Goal: Navigation & Orientation: Find specific page/section

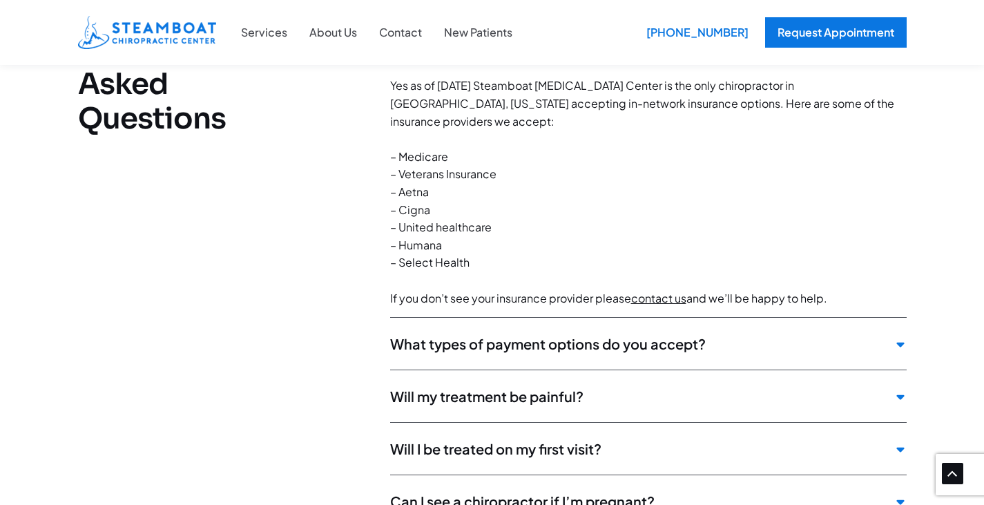
scroll to position [3515, 0]
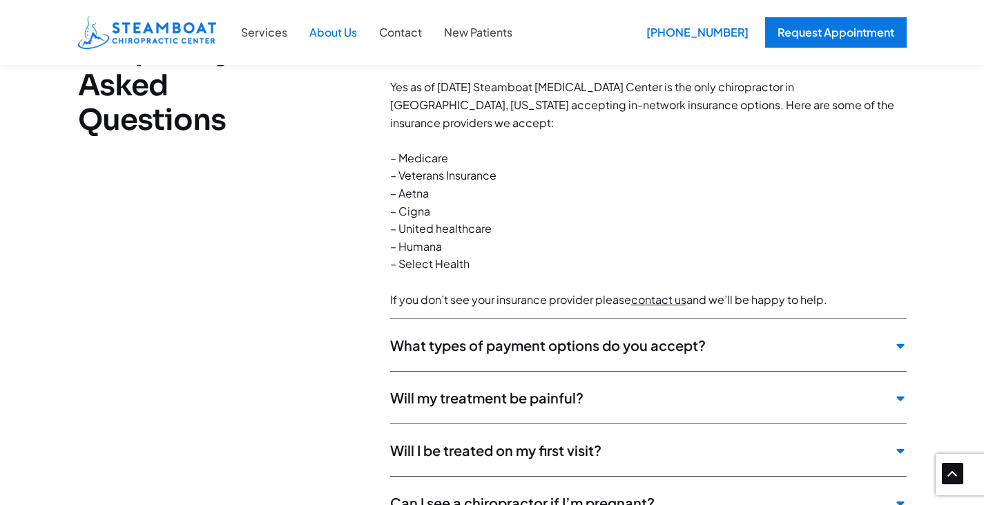
click at [327, 30] on link "About Us" at bounding box center [333, 32] width 70 height 18
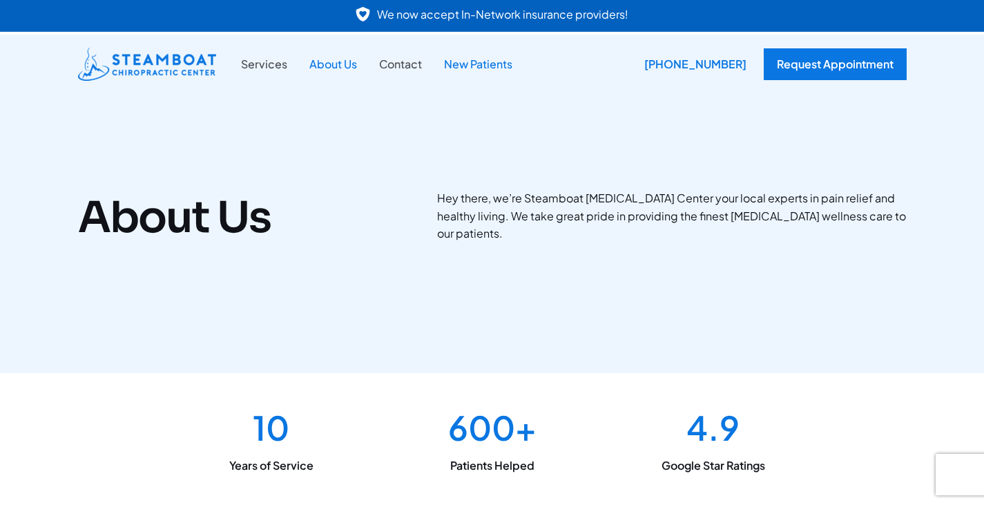
click at [485, 62] on link "New Patients" at bounding box center [478, 64] width 90 height 18
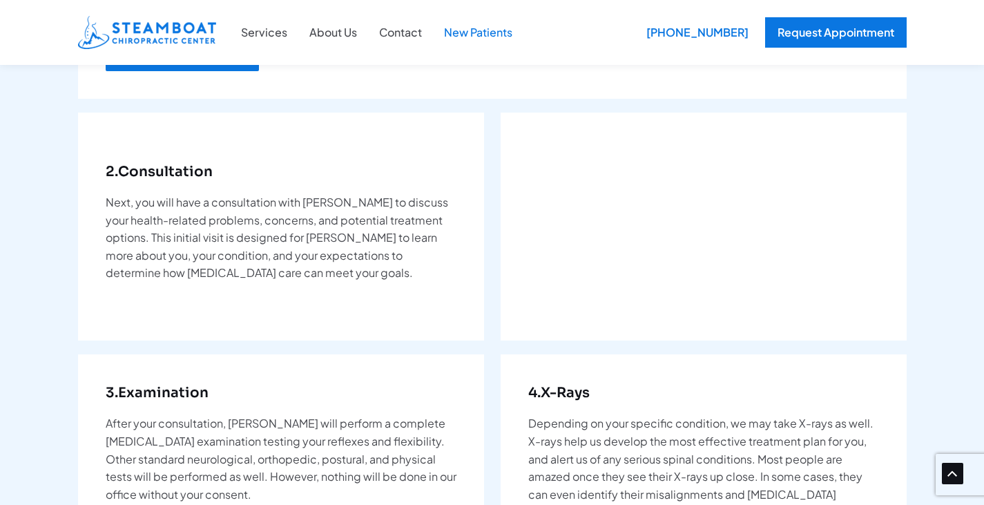
scroll to position [327, 0]
